Goal: Task Accomplishment & Management: Manage account settings

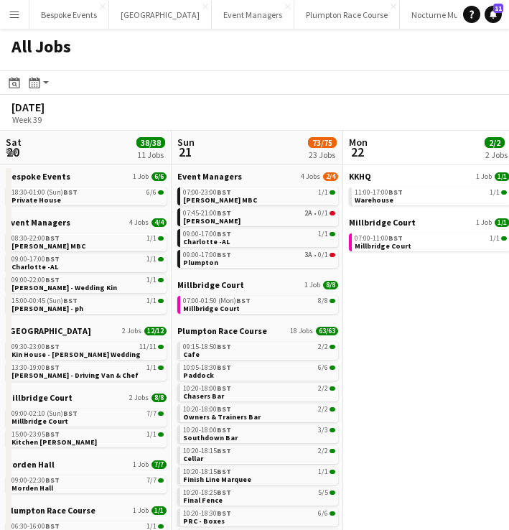
scroll to position [0, 343]
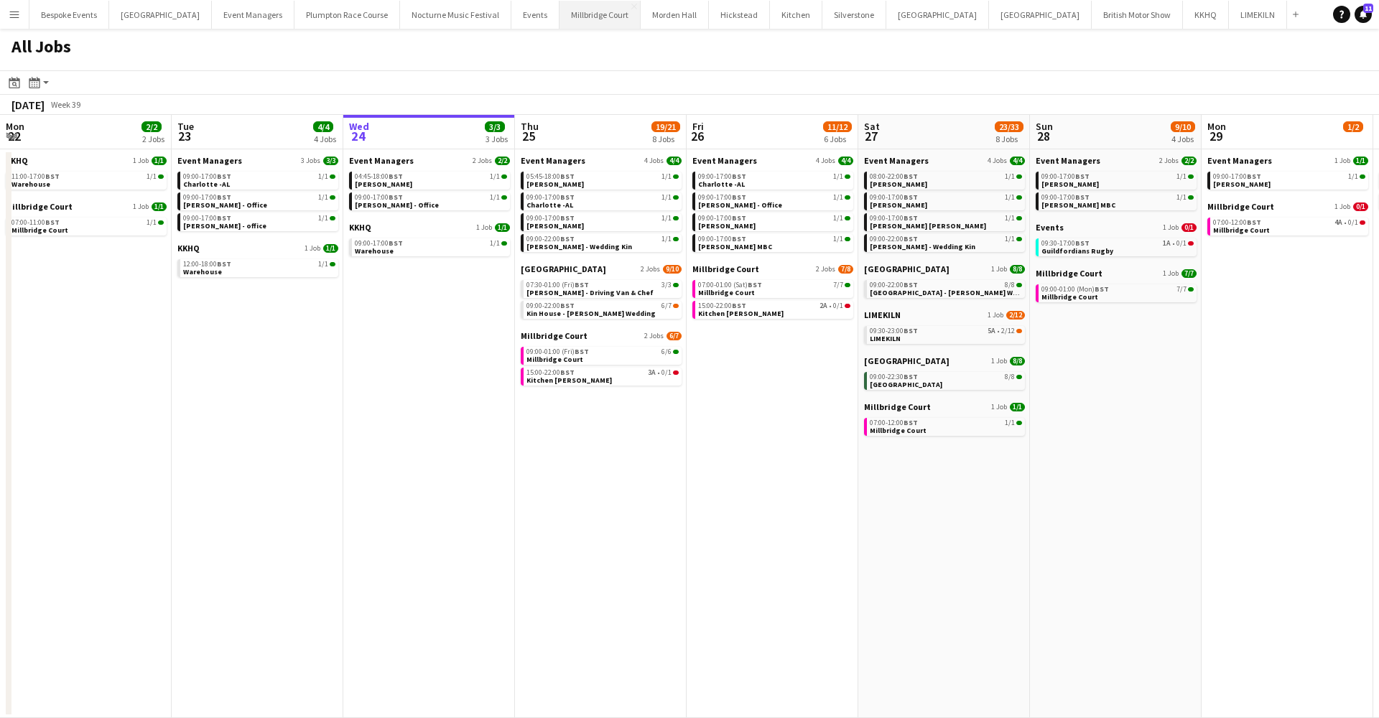
click at [509, 6] on button "[GEOGRAPHIC_DATA]" at bounding box center [600, 15] width 81 height 28
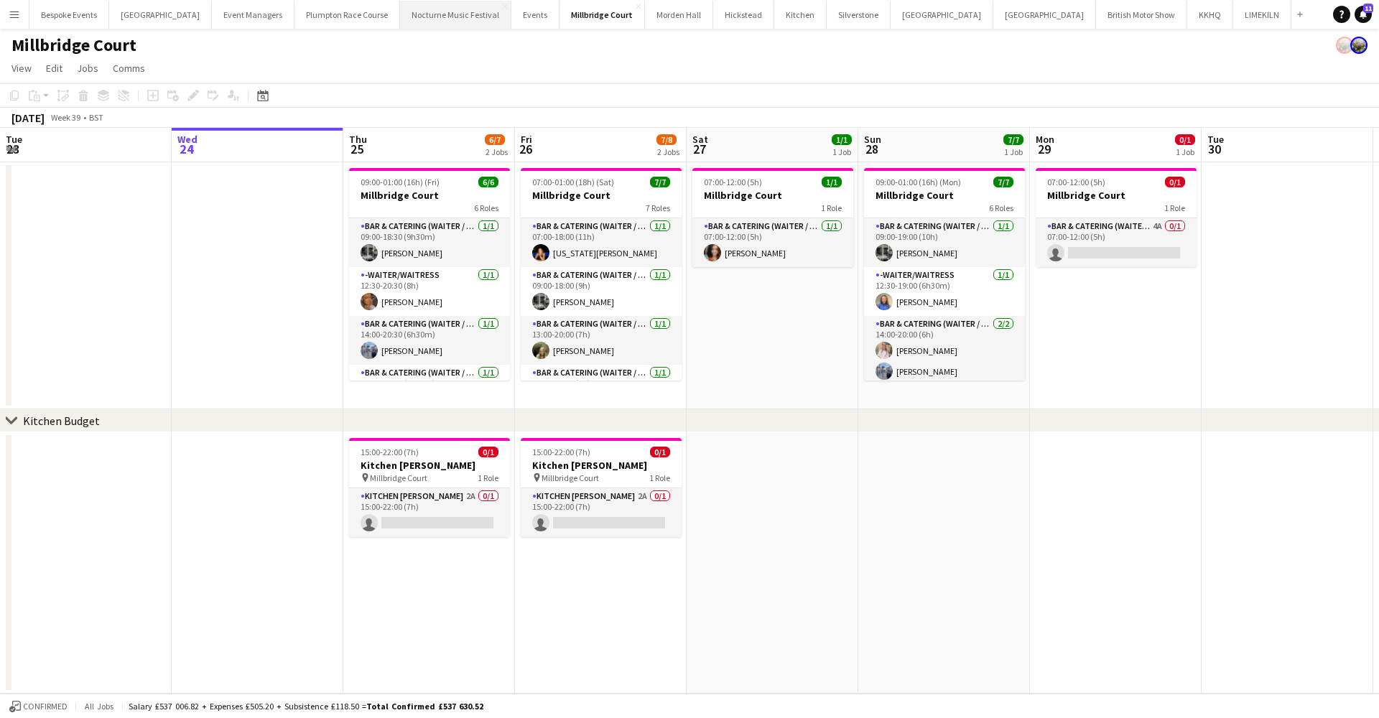
click at [509, 17] on button "LIMEKILN Close" at bounding box center [1262, 15] width 58 height 28
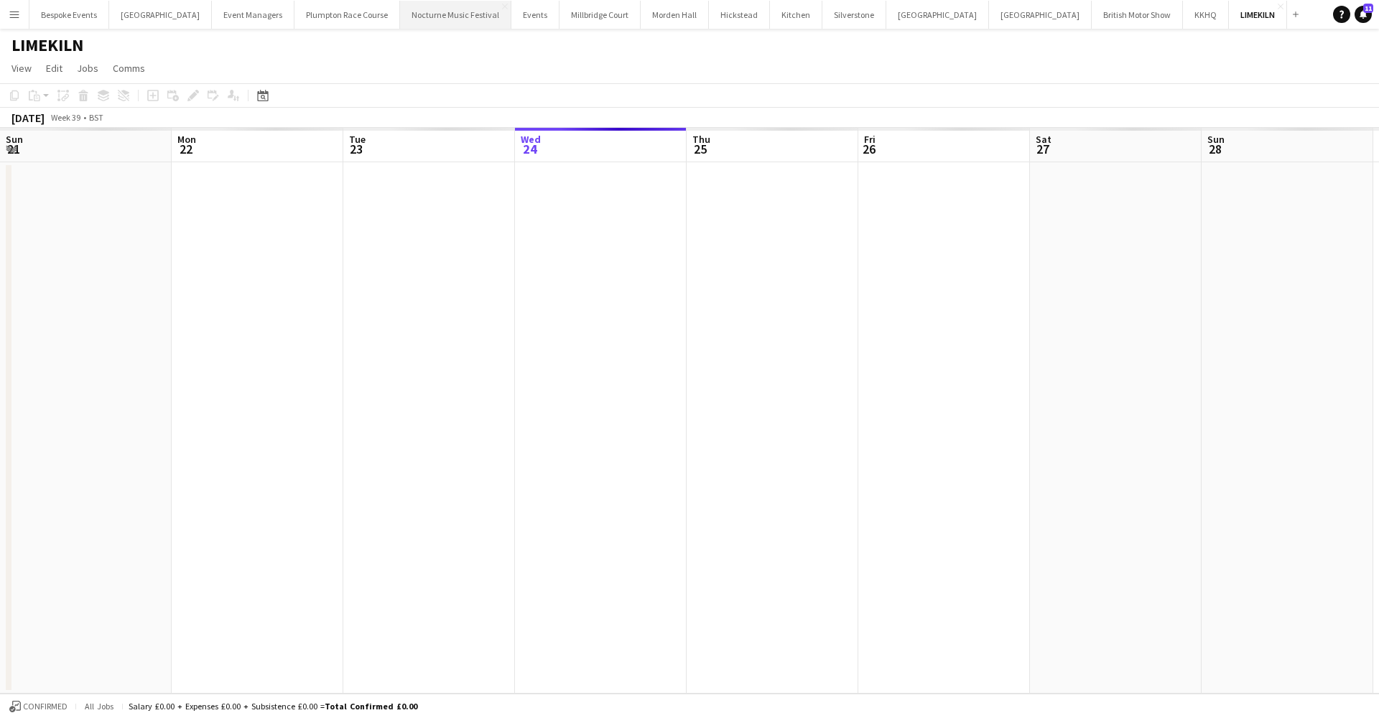
scroll to position [0, 343]
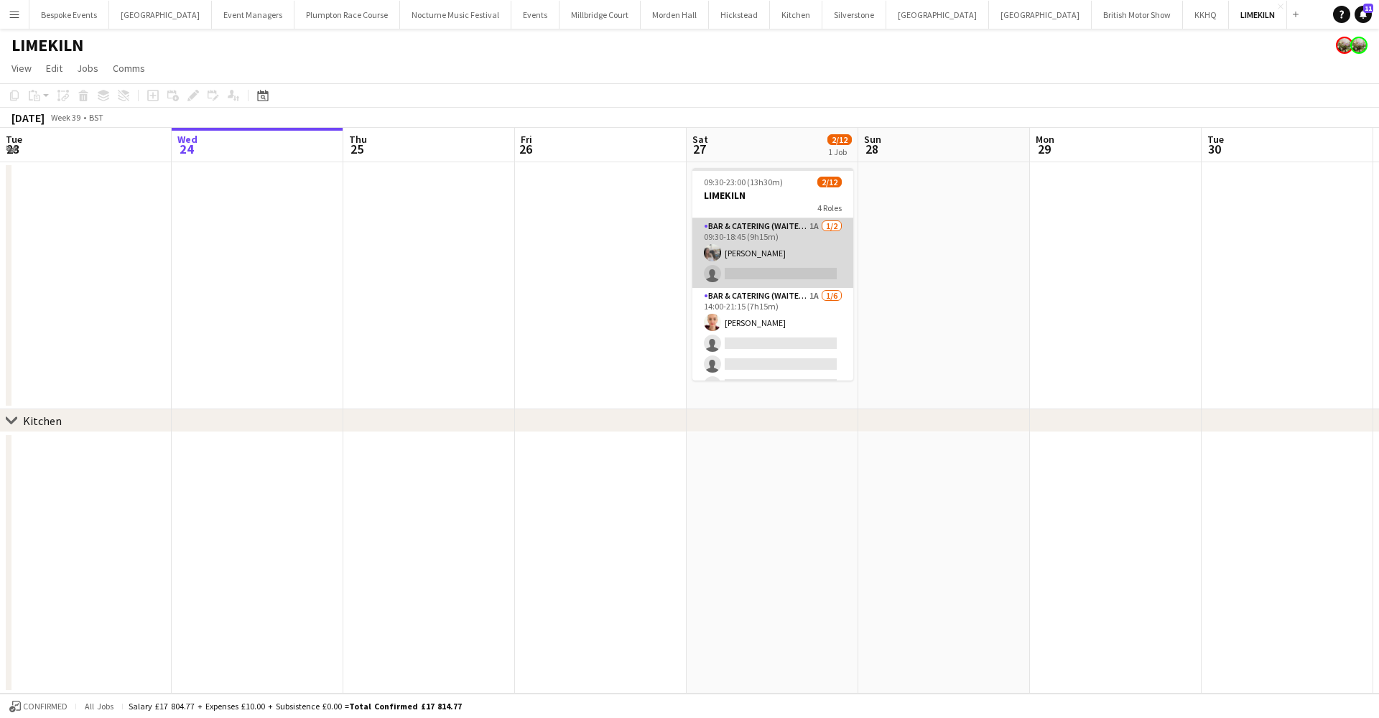
click at [509, 274] on app-card-role "Bar & Catering (Waiter / waitress) 1A [DATE] 09:30-18:45 (9h15m) [PERSON_NAME] …" at bounding box center [772, 253] width 161 height 70
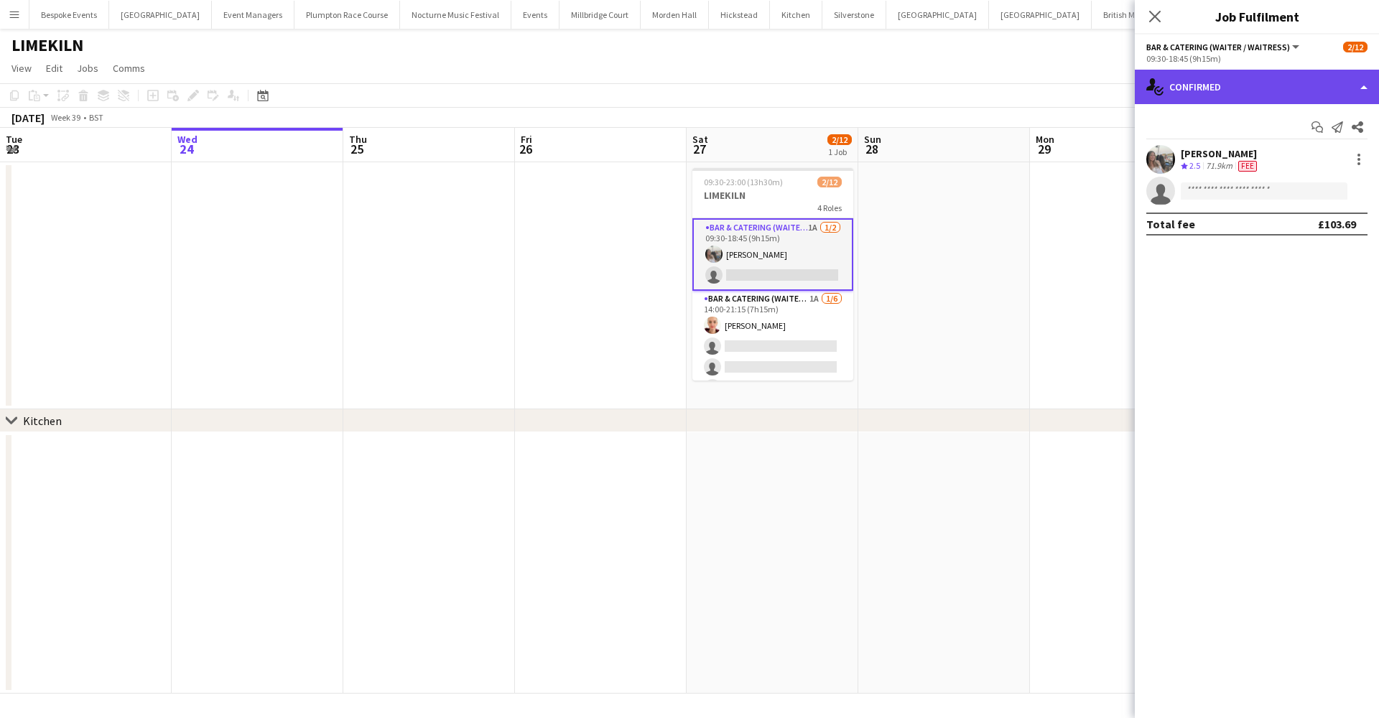
click at [509, 85] on div "single-neutral-actions-check-2 Confirmed" at bounding box center [1257, 87] width 244 height 34
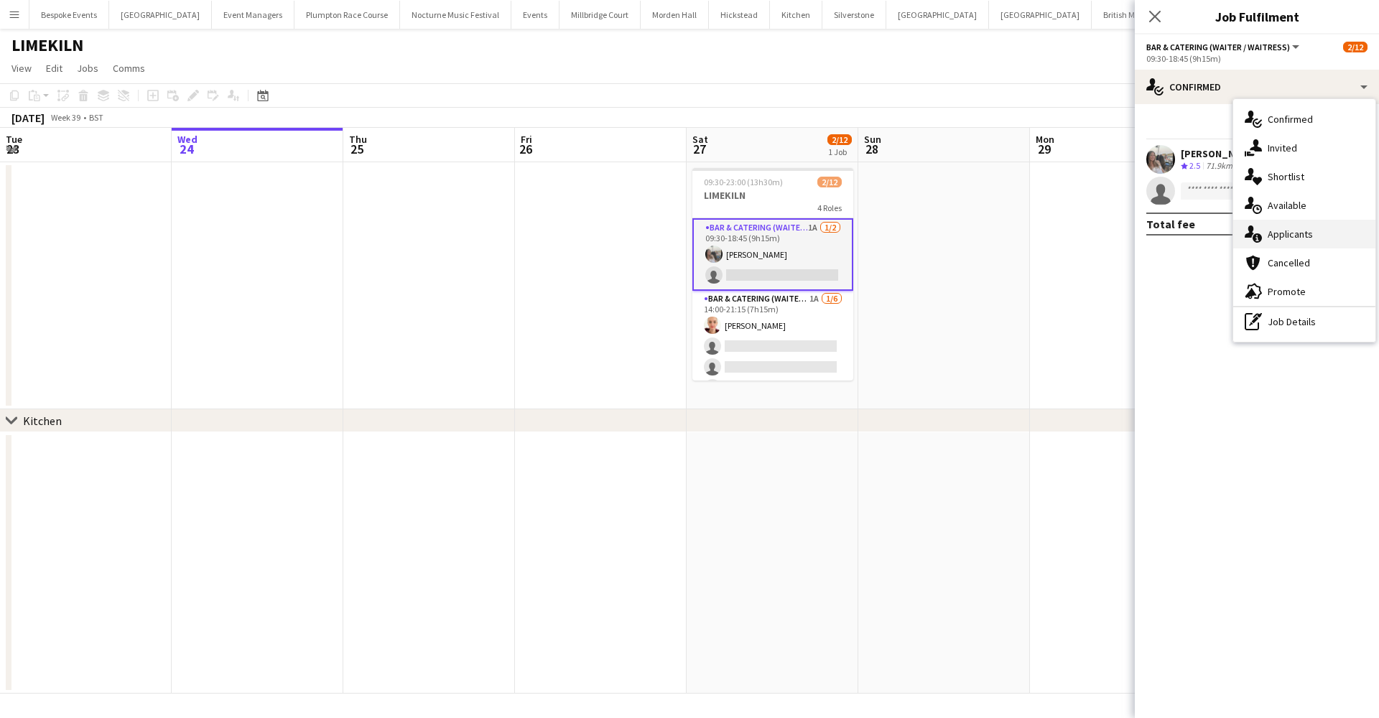
click at [509, 234] on span "Applicants" at bounding box center [1290, 234] width 45 height 13
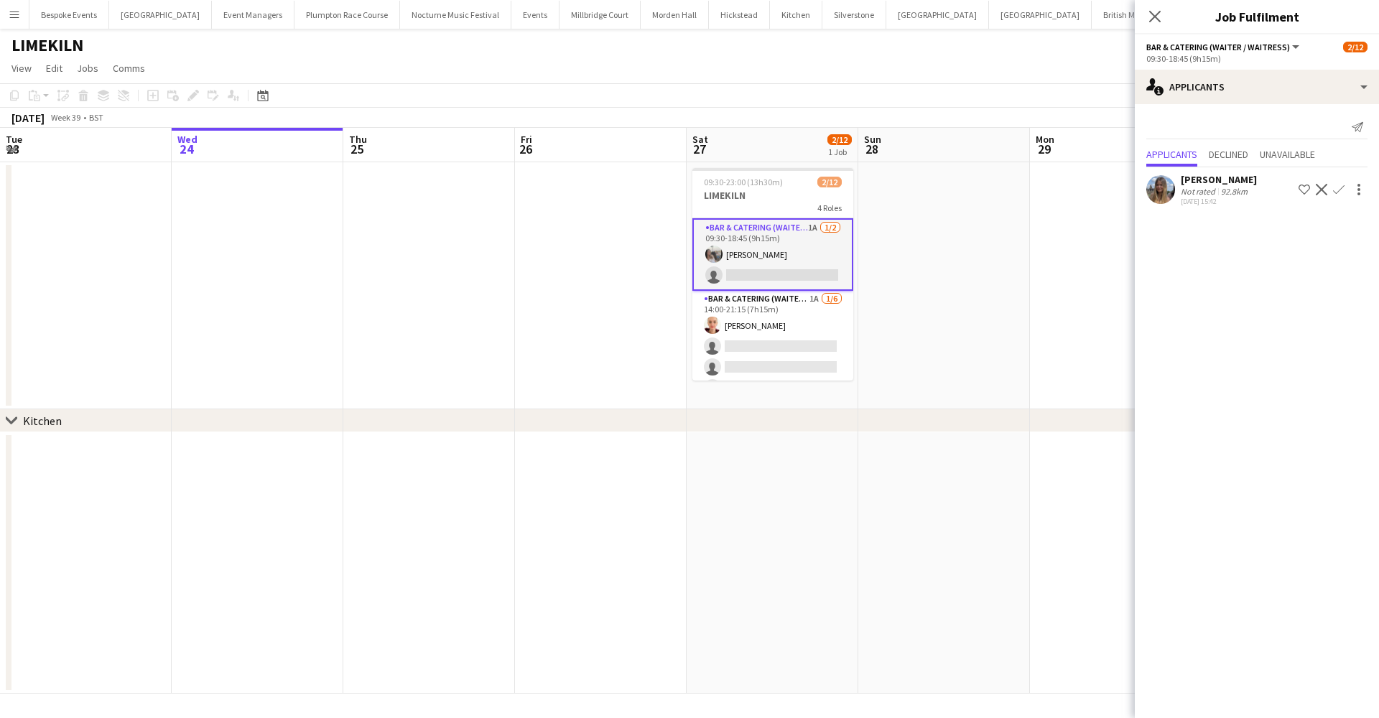
click at [509, 197] on app-user-avatar at bounding box center [1160, 189] width 29 height 29
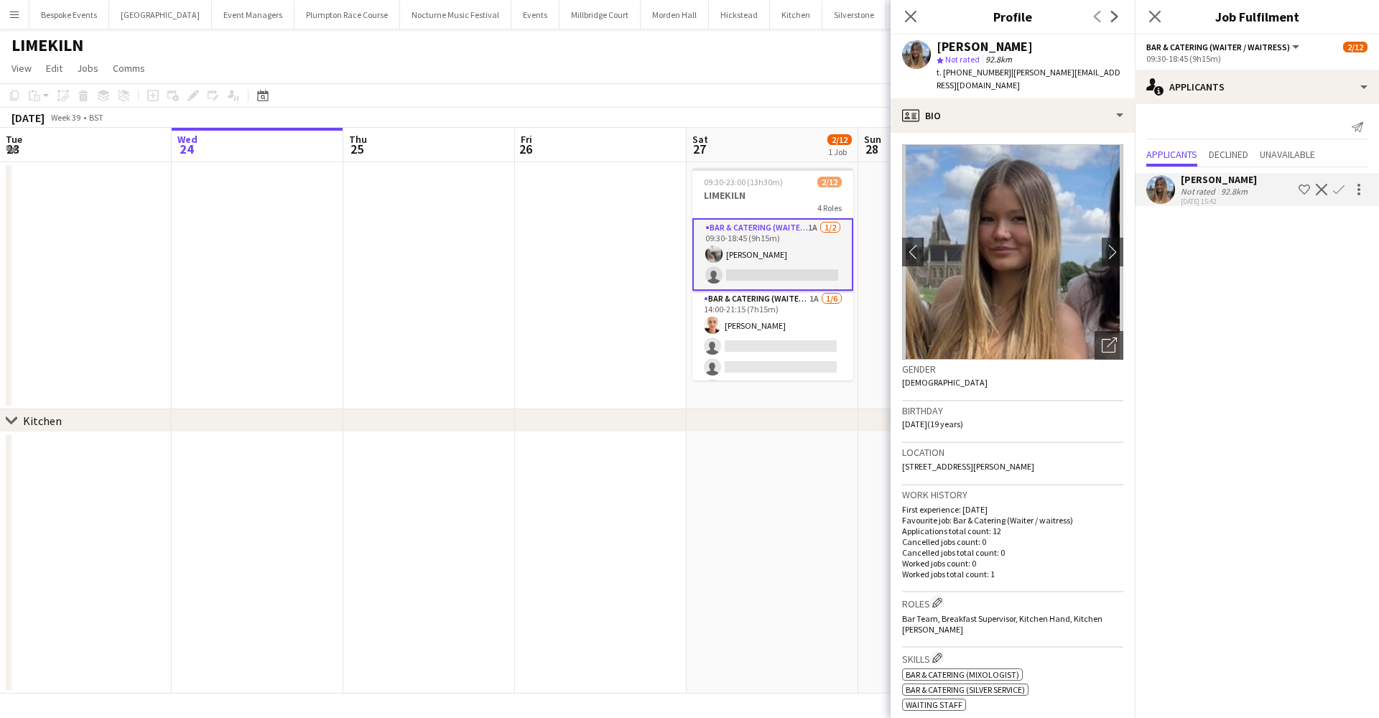
click at [509, 193] on button "Confirm" at bounding box center [1338, 189] width 17 height 17
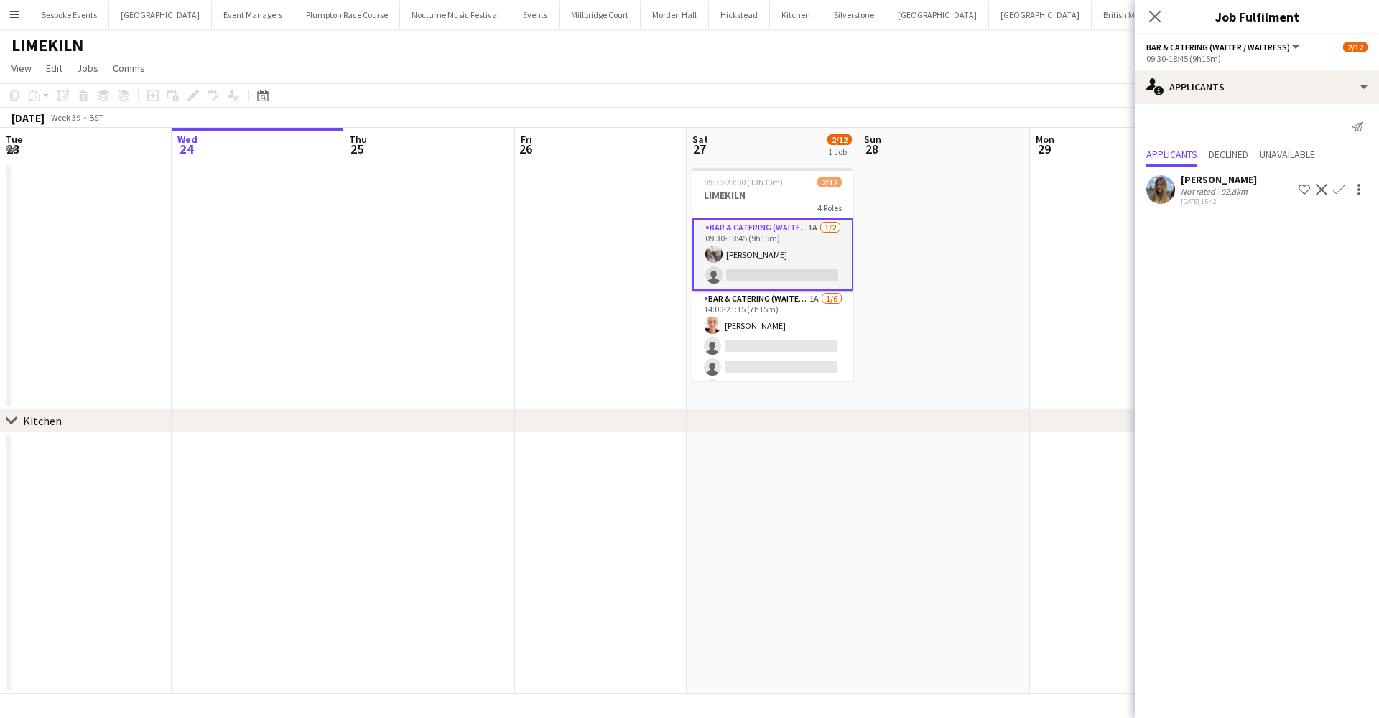
click at [509, 186] on button "Confirm" at bounding box center [1338, 189] width 17 height 17
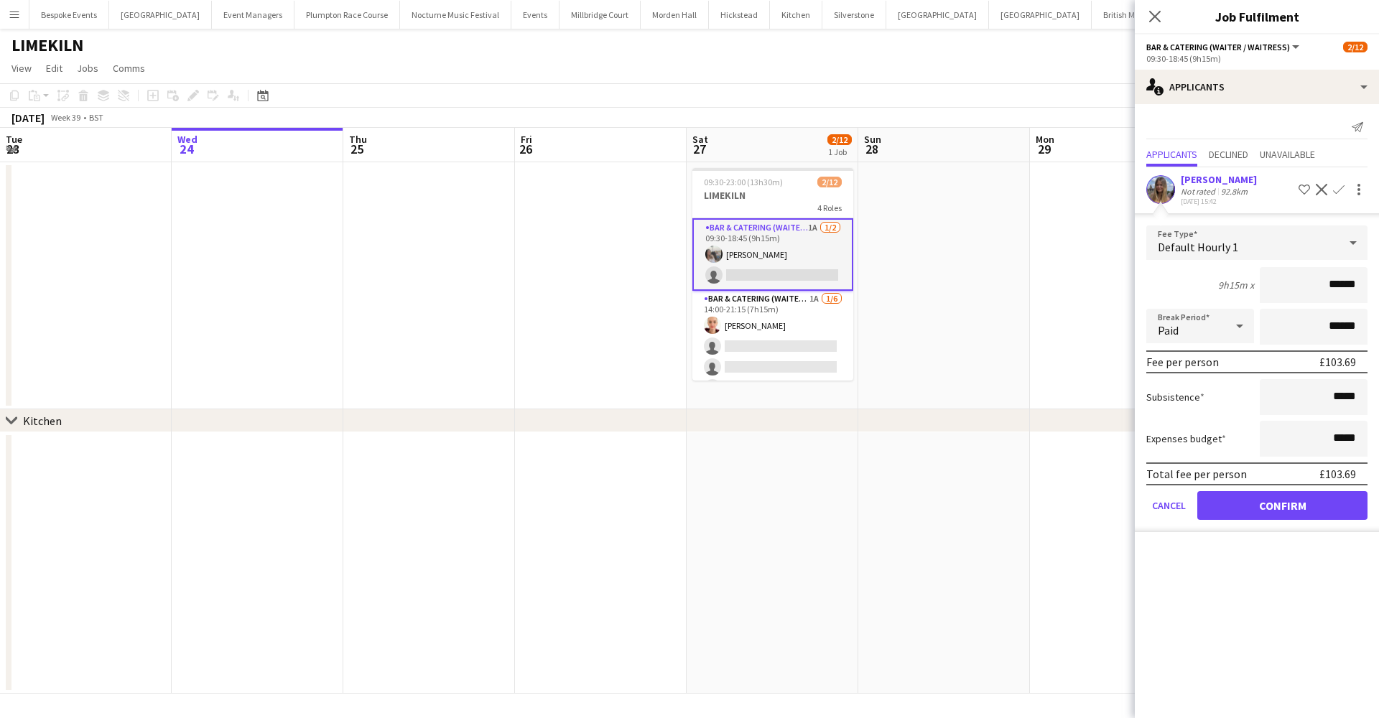
click at [509, 499] on button "Confirm" at bounding box center [1282, 505] width 170 height 29
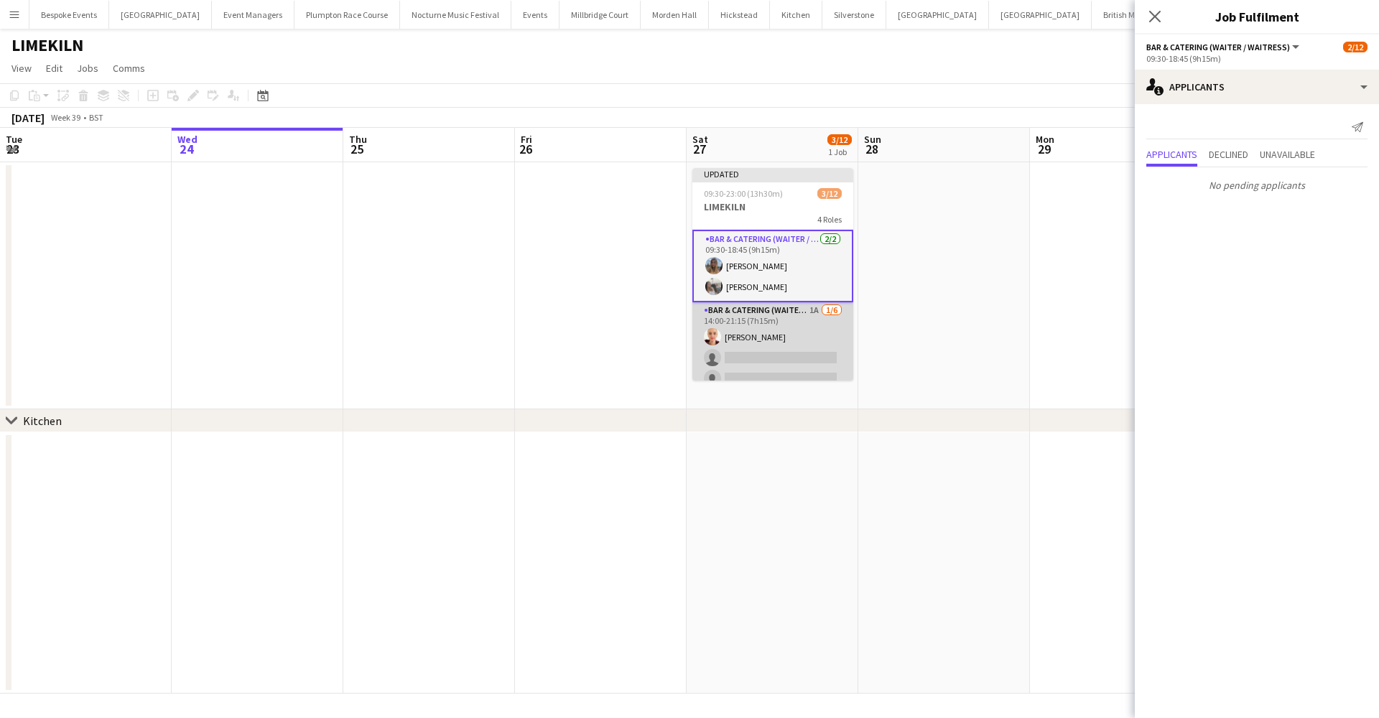
click at [509, 343] on app-card-role "Bar & Catering (Waiter / waitress) 1A [DATE] 14:00-21:15 (7h15m) [PERSON_NAME] …" at bounding box center [772, 378] width 161 height 153
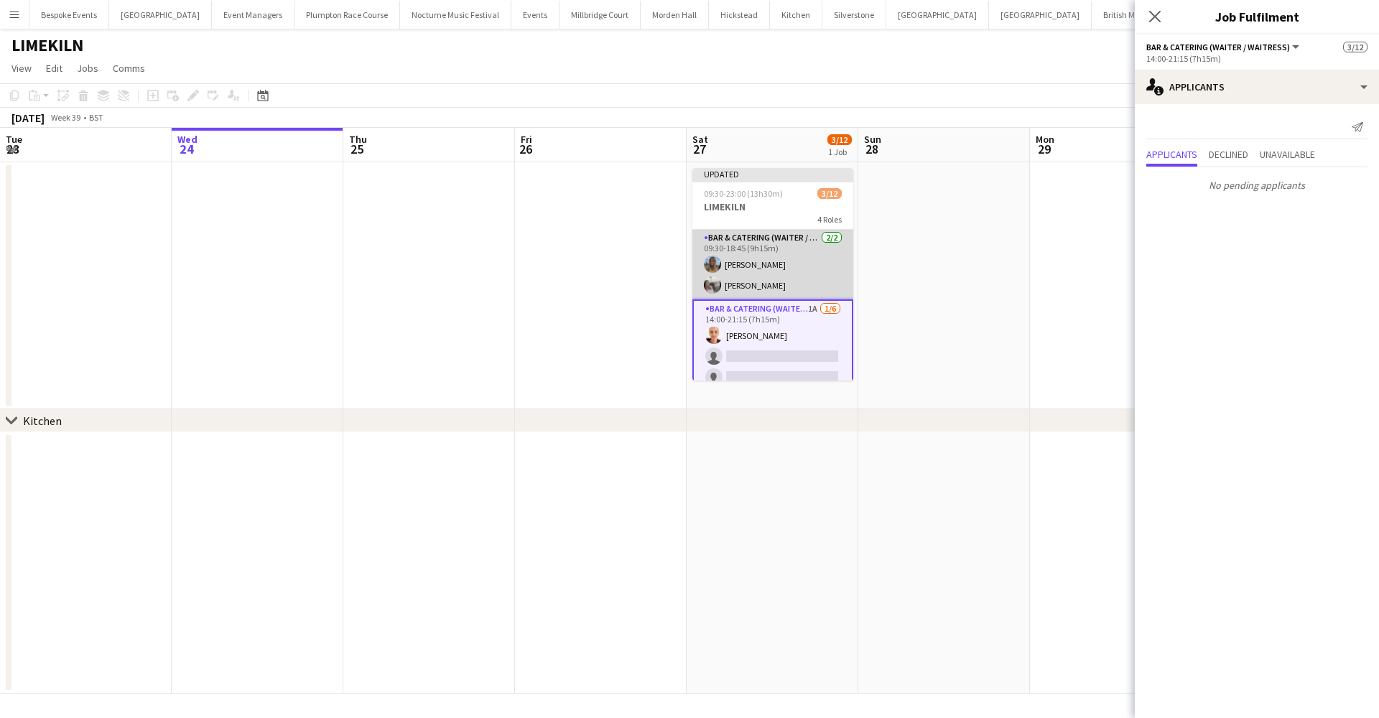
click at [509, 271] on app-card-role "Bar & Catering (Waiter / waitress) [DATE] 09:30-18:45 (9h15m) [PERSON_NAME] [PE…" at bounding box center [772, 265] width 161 height 70
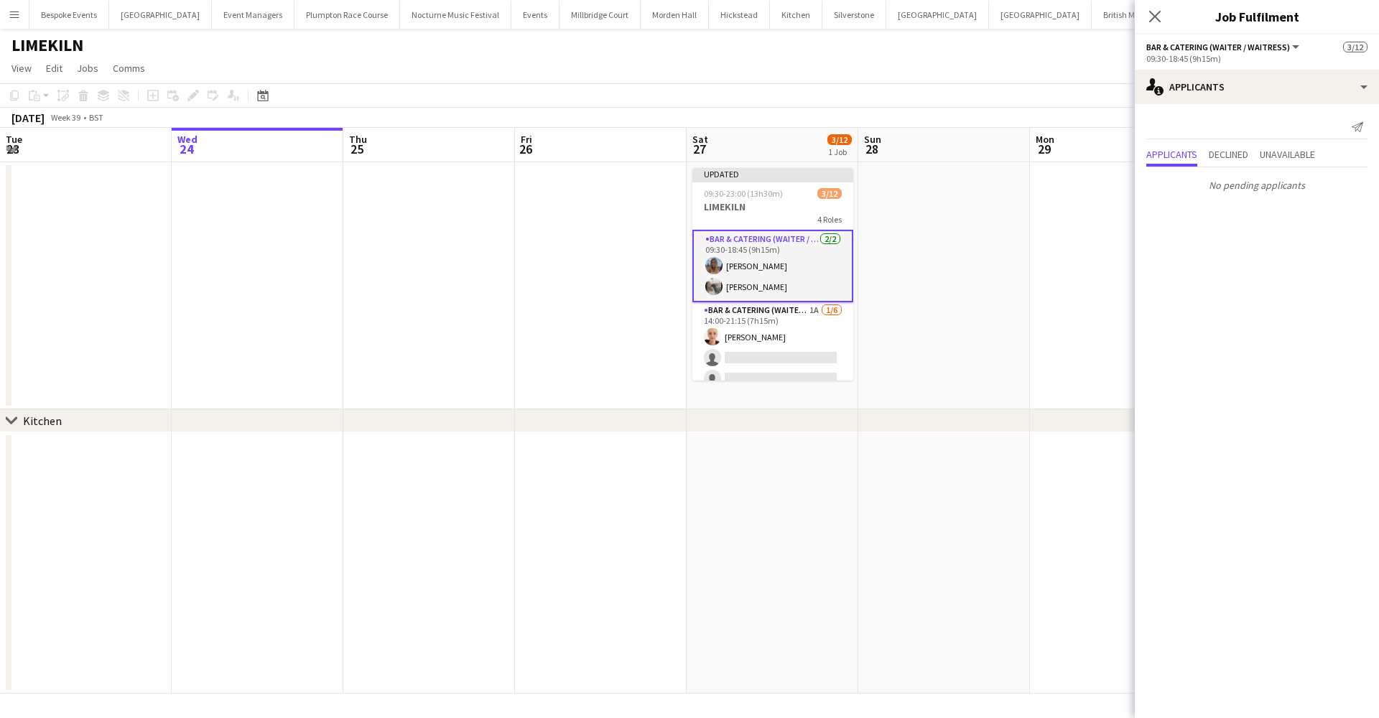
click at [509, 252] on app-card-role "Bar & Catering (Waiter / waitress) [DATE] 09:30-18:45 (9h15m) [PERSON_NAME] [PE…" at bounding box center [772, 266] width 161 height 73
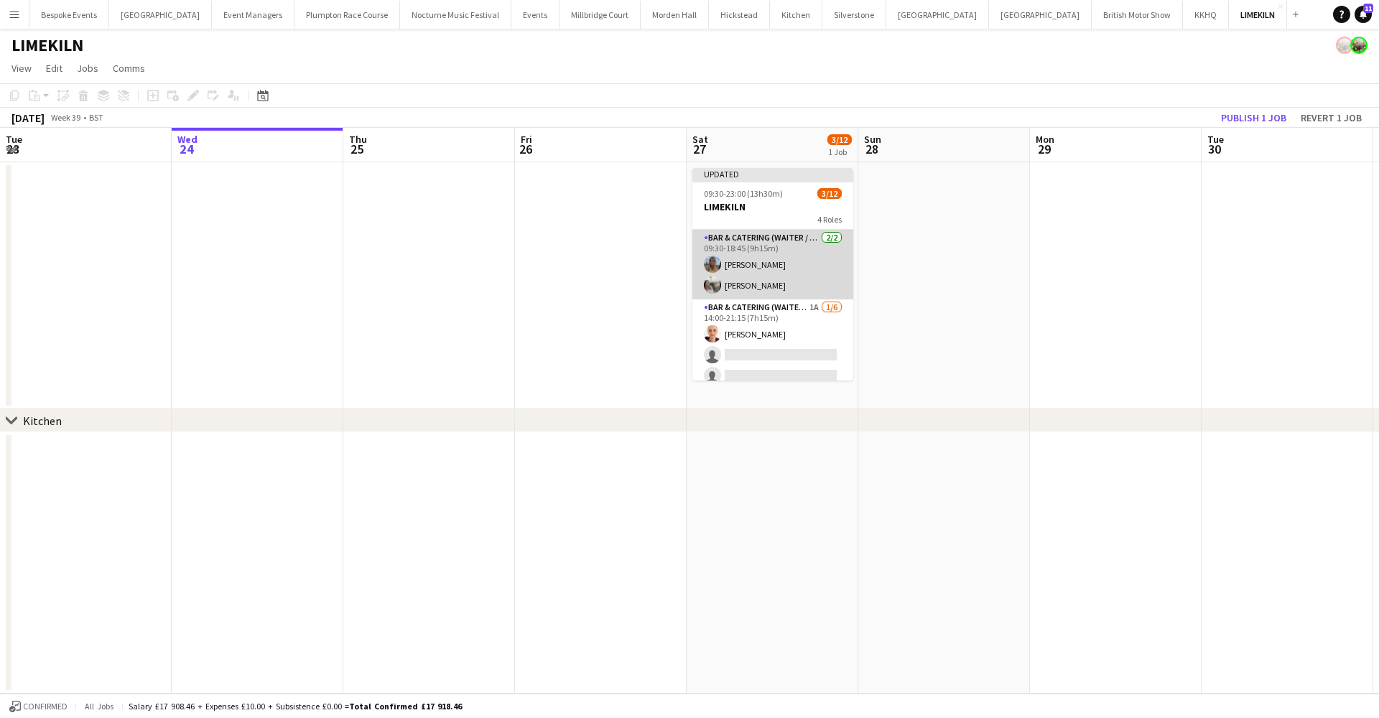
click at [509, 252] on app-card-role "Bar & Catering (Waiter / waitress) [DATE] 09:30-18:45 (9h15m) [PERSON_NAME] [PE…" at bounding box center [772, 265] width 161 height 70
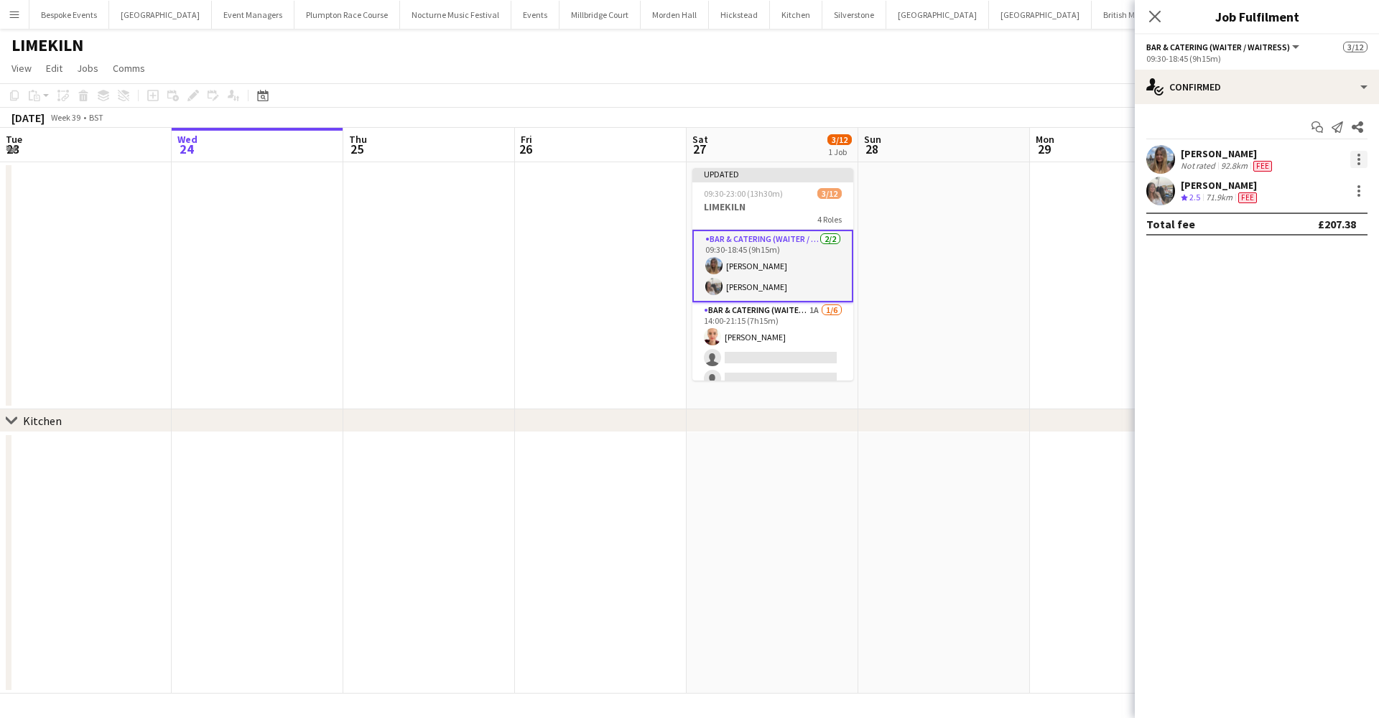
click at [509, 152] on div at bounding box center [1358, 159] width 17 height 17
click at [509, 231] on button "Switch crew" at bounding box center [1312, 220] width 112 height 34
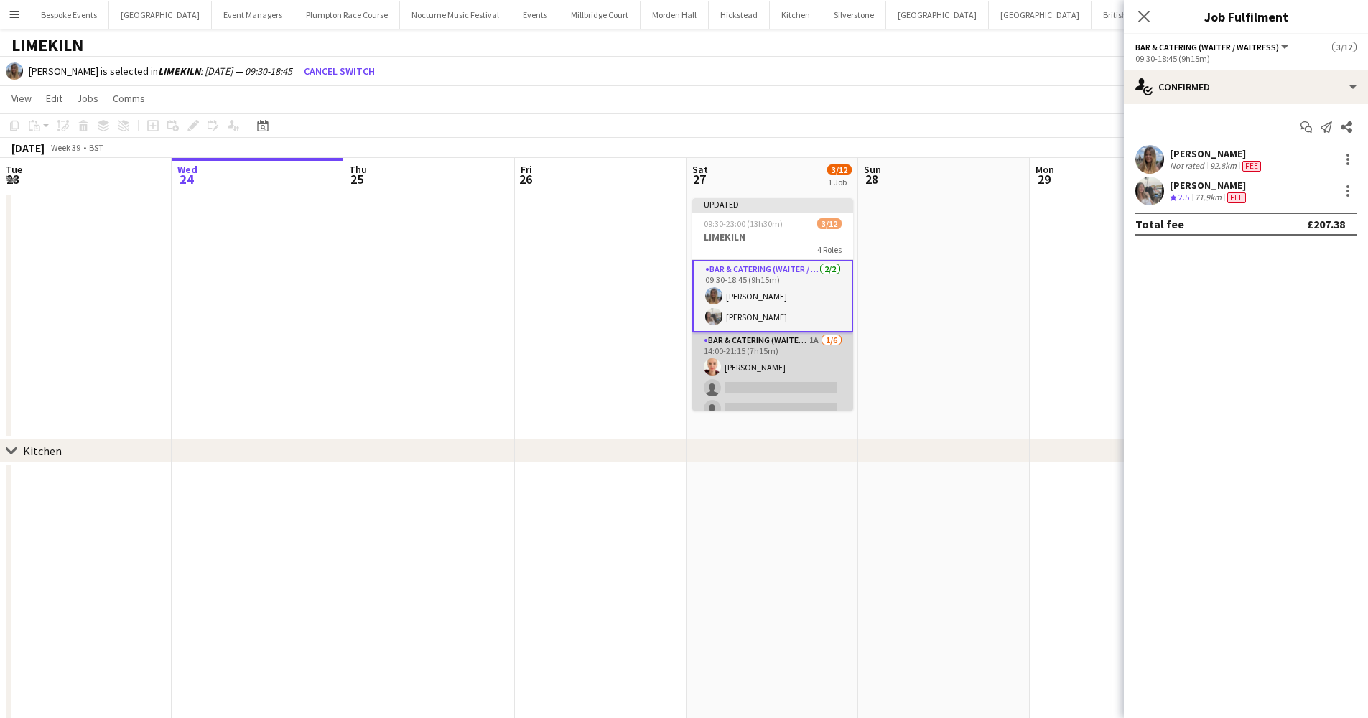
click at [509, 379] on app-card-role "Bar & Catering (Waiter / waitress) 1A [DATE] 14:00-21:15 (7h15m) [PERSON_NAME] …" at bounding box center [772, 409] width 161 height 153
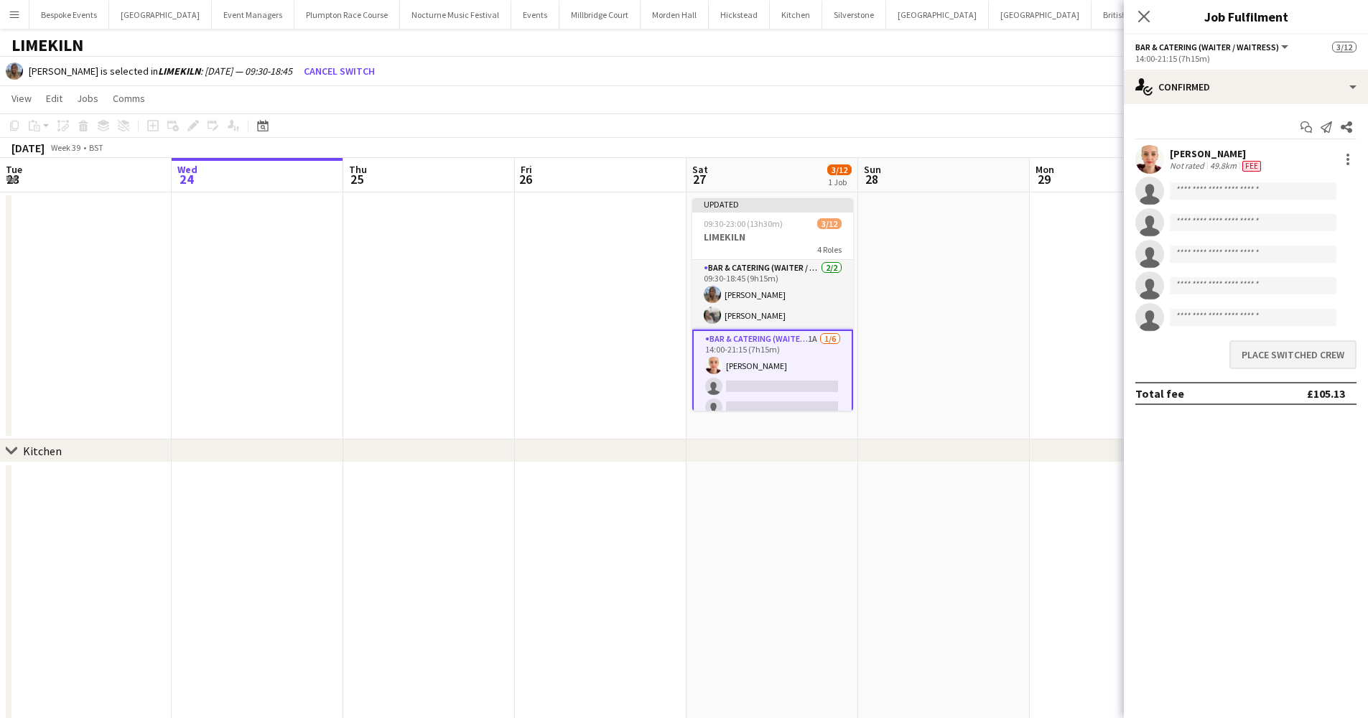
click at [509, 361] on button "Place switched crew" at bounding box center [1293, 354] width 127 height 29
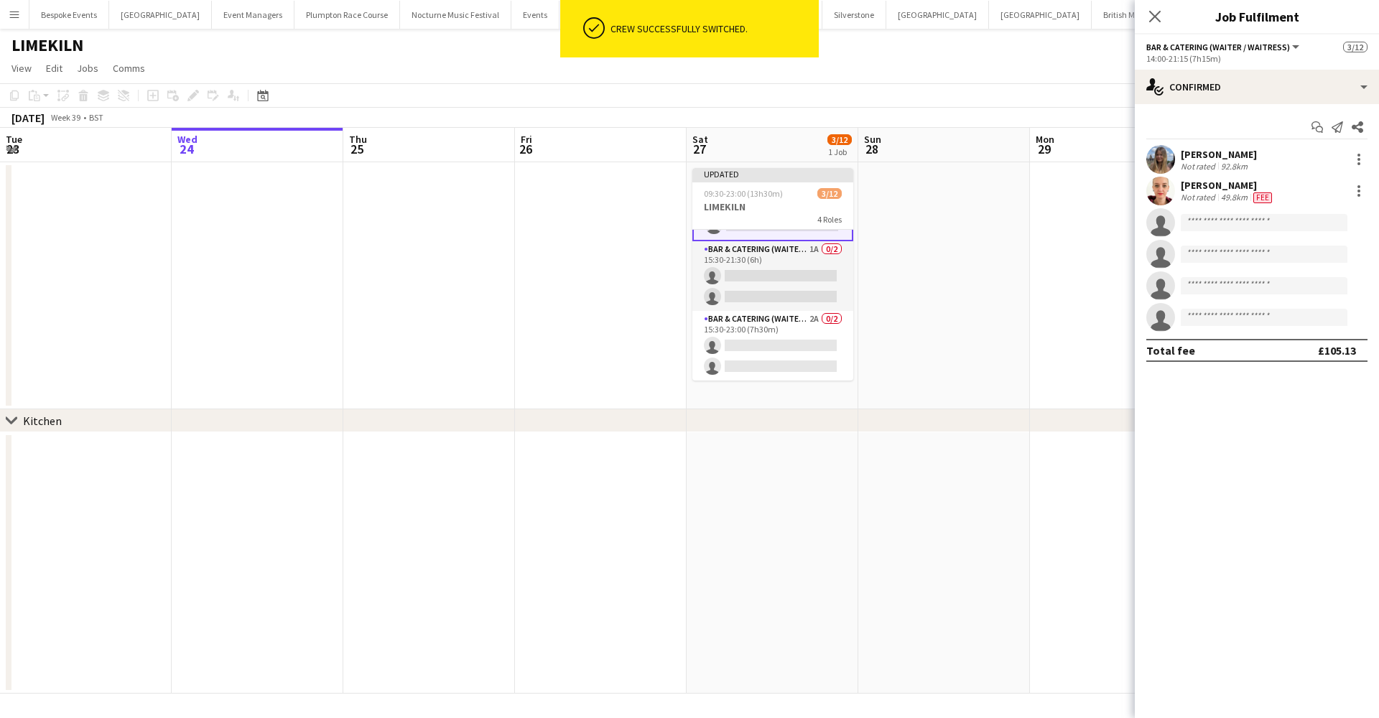
scroll to position [214, 0]
click at [509, 350] on app-card-role "Bar & Catering (Waiter / waitress) 2A 0/2 15:30-23:00 (7h30m) single-neutral-ac…" at bounding box center [772, 346] width 161 height 70
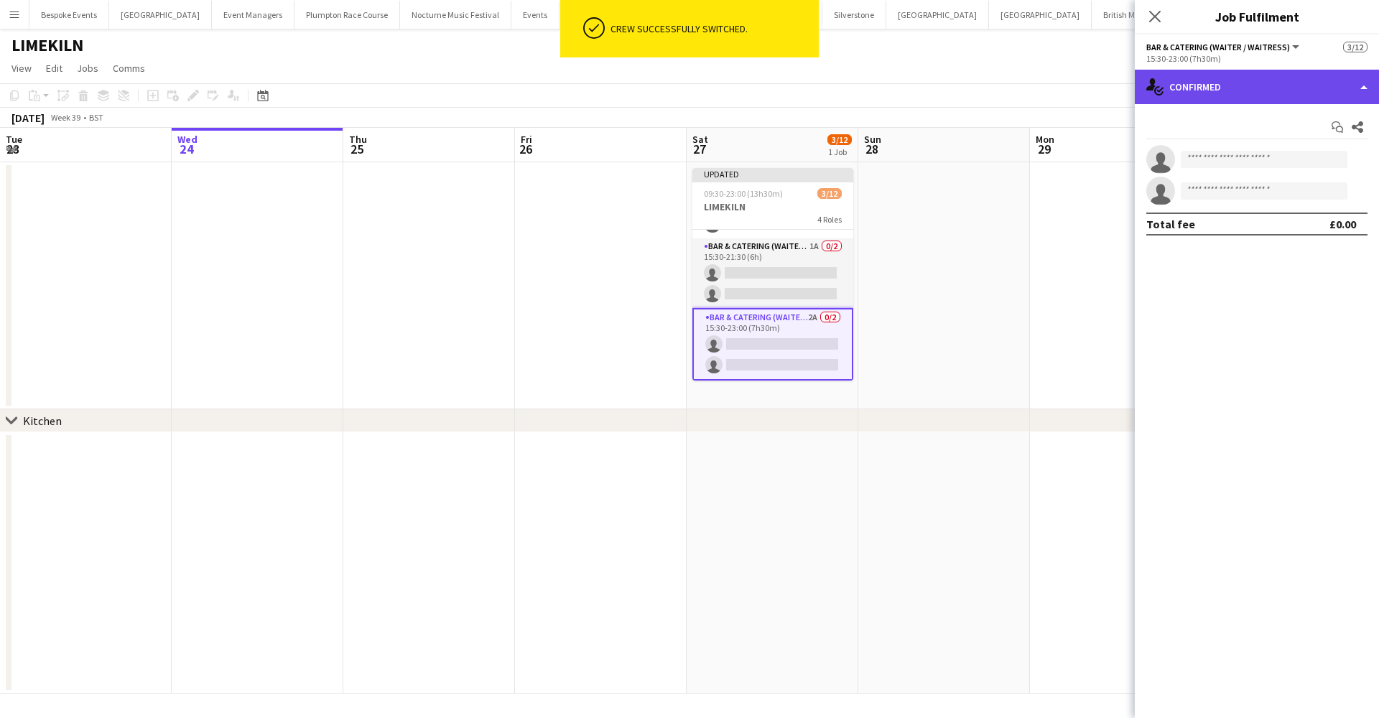
click at [509, 94] on div "single-neutral-actions-check-2 Confirmed" at bounding box center [1257, 87] width 244 height 34
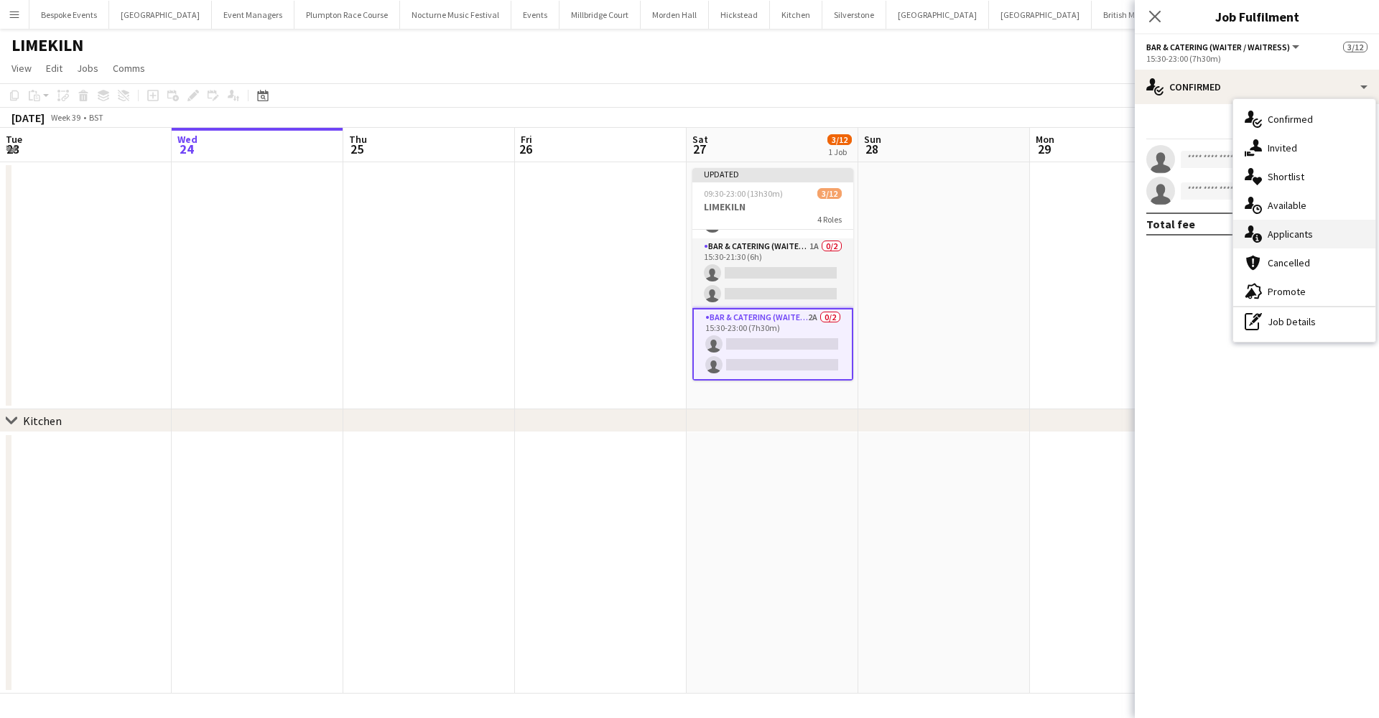
click at [509, 231] on span "Applicants" at bounding box center [1290, 234] width 45 height 13
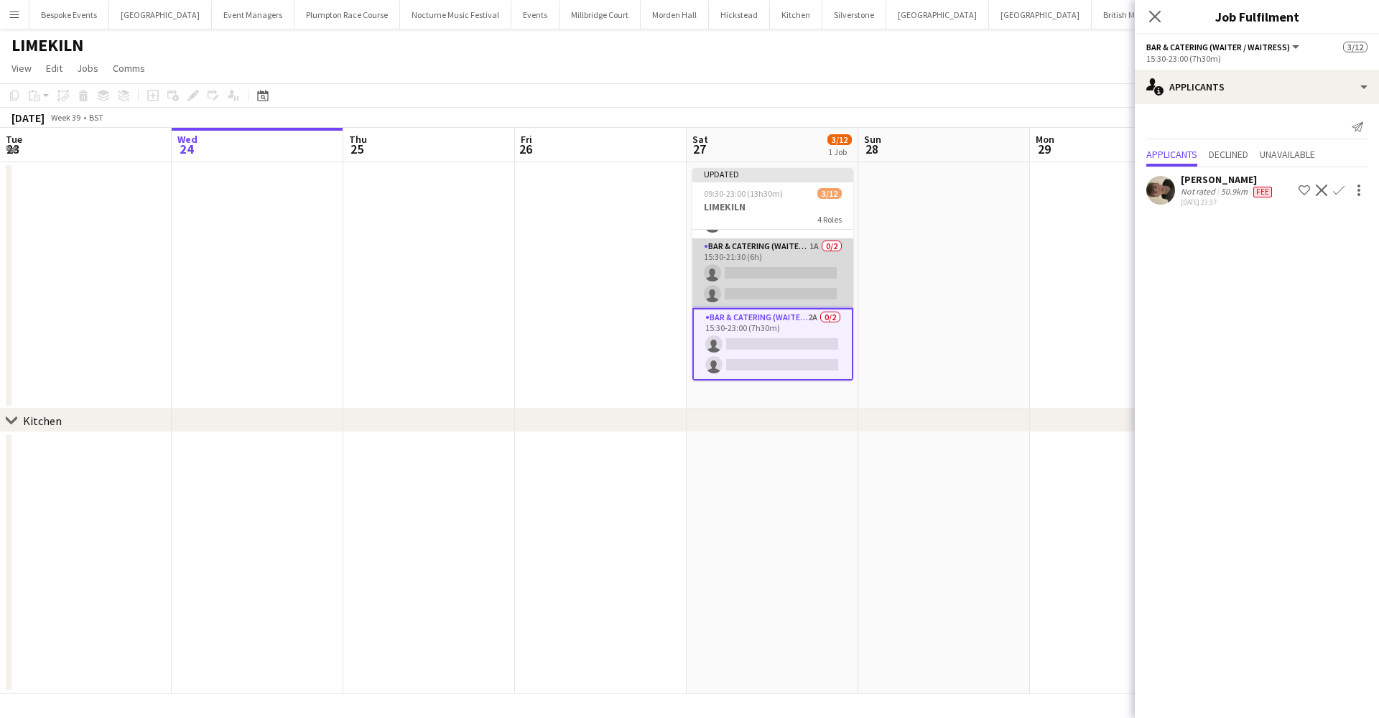
click at [509, 287] on app-card-role "Bar & Catering (Waiter / waitress) 1A 0/2 15:30-21:30 (6h) single-neutral-actio…" at bounding box center [772, 273] width 161 height 70
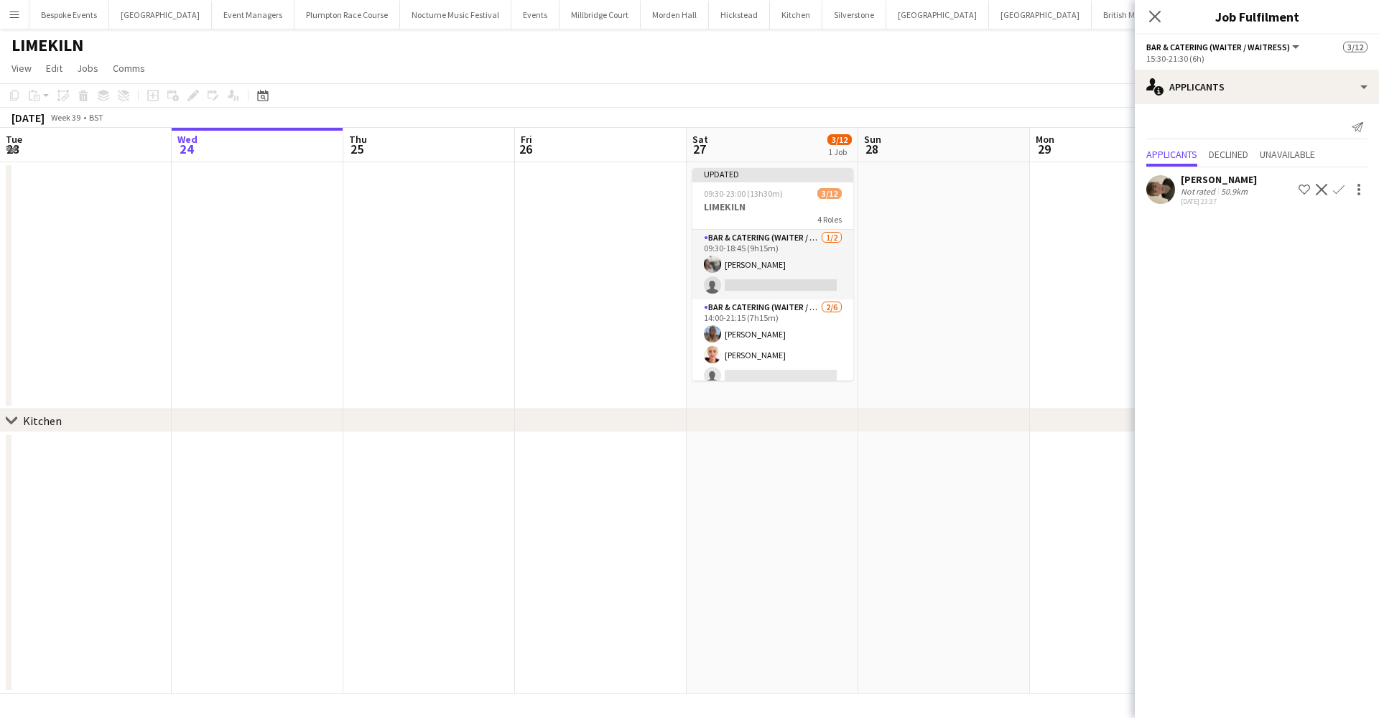
scroll to position [0, 343]
click at [509, 246] on app-date-cell at bounding box center [945, 285] width 172 height 247
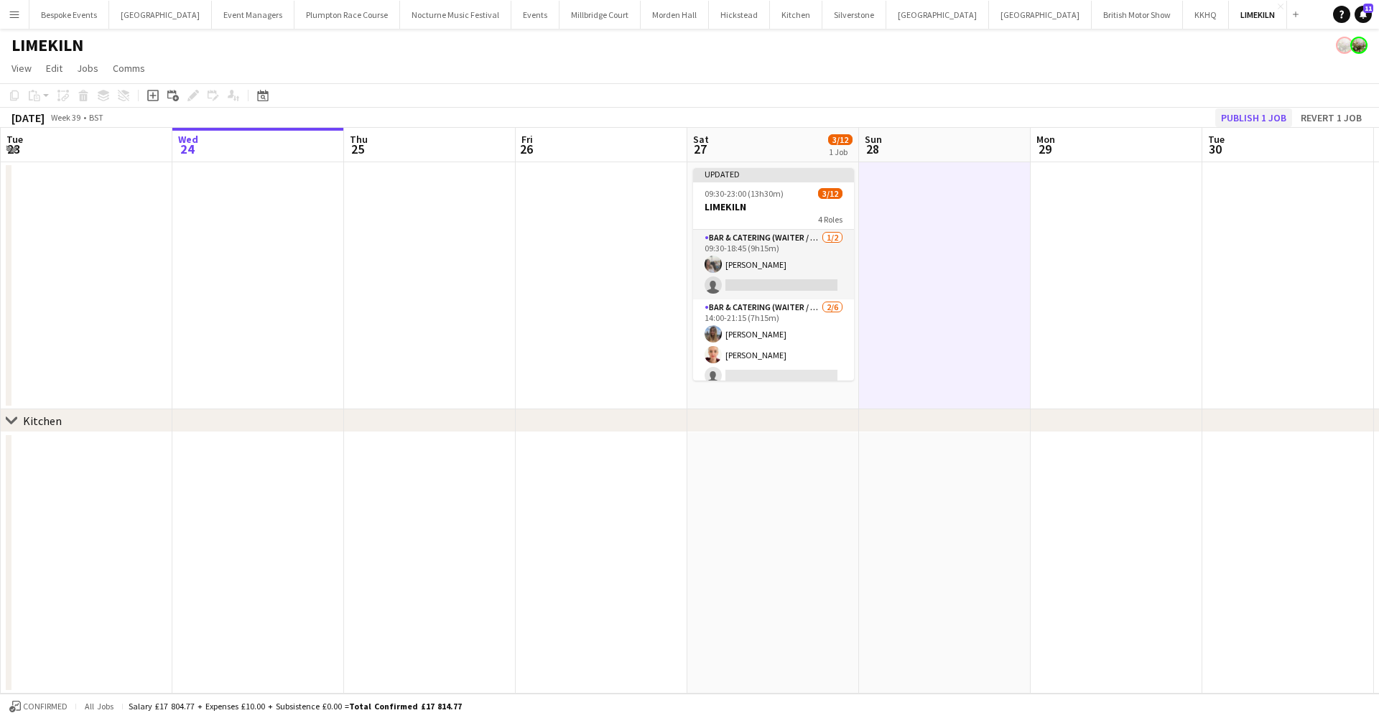
click at [509, 121] on button "Publish 1 job" at bounding box center [1253, 117] width 77 height 19
